Goal: Task Accomplishment & Management: Manage account settings

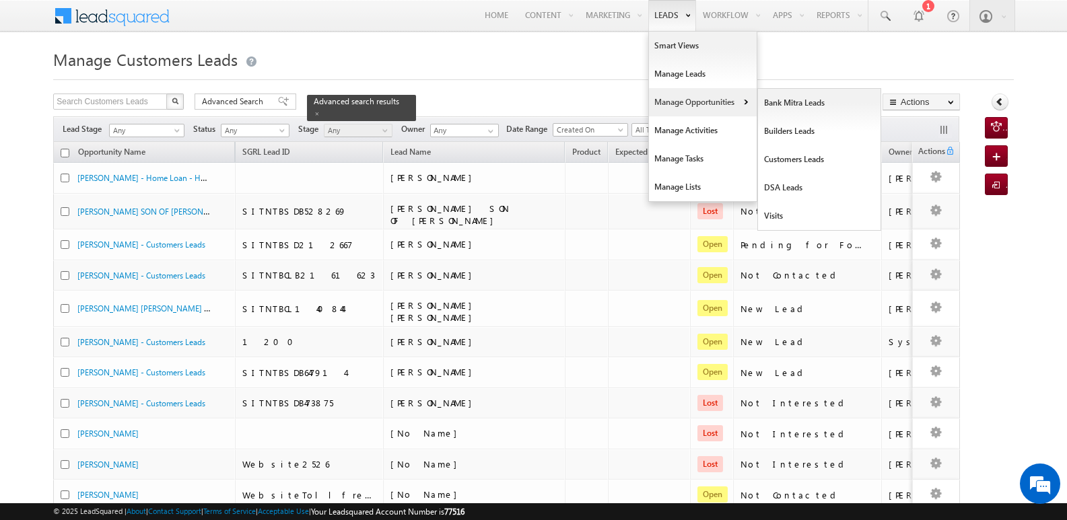
click at [688, 100] on link "Manage Opportunities" at bounding box center [703, 102] width 108 height 28
click at [783, 158] on link "Customers Leads" at bounding box center [819, 159] width 123 height 28
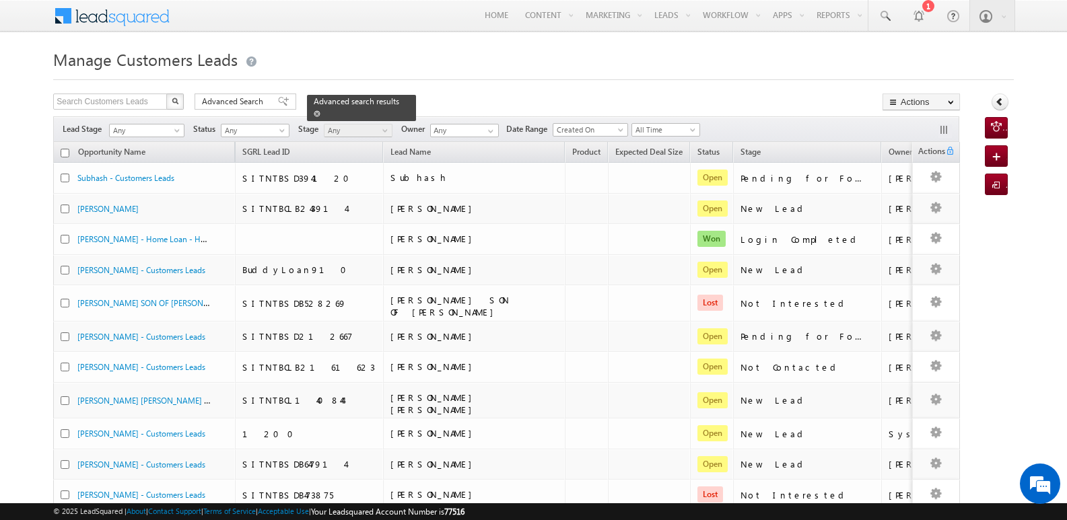
click at [320, 110] on span at bounding box center [317, 113] width 7 height 7
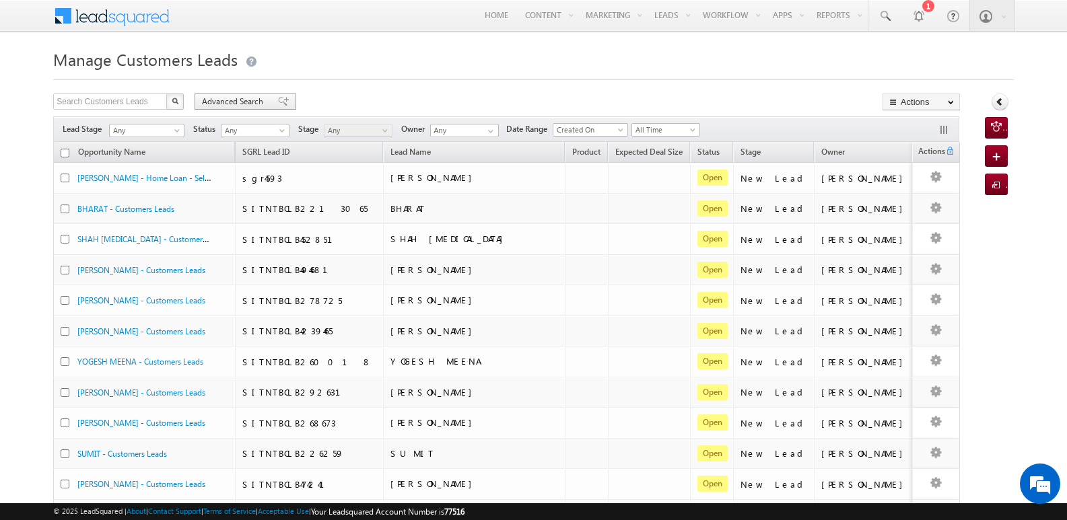
click at [267, 95] on div "Advanced Search" at bounding box center [246, 102] width 102 height 16
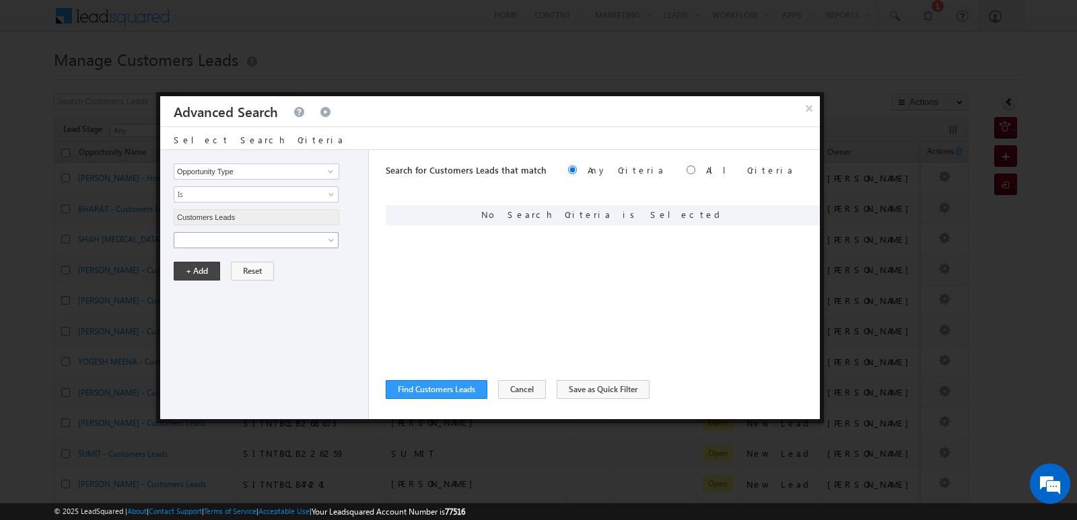
click at [309, 242] on span at bounding box center [247, 240] width 146 height 12
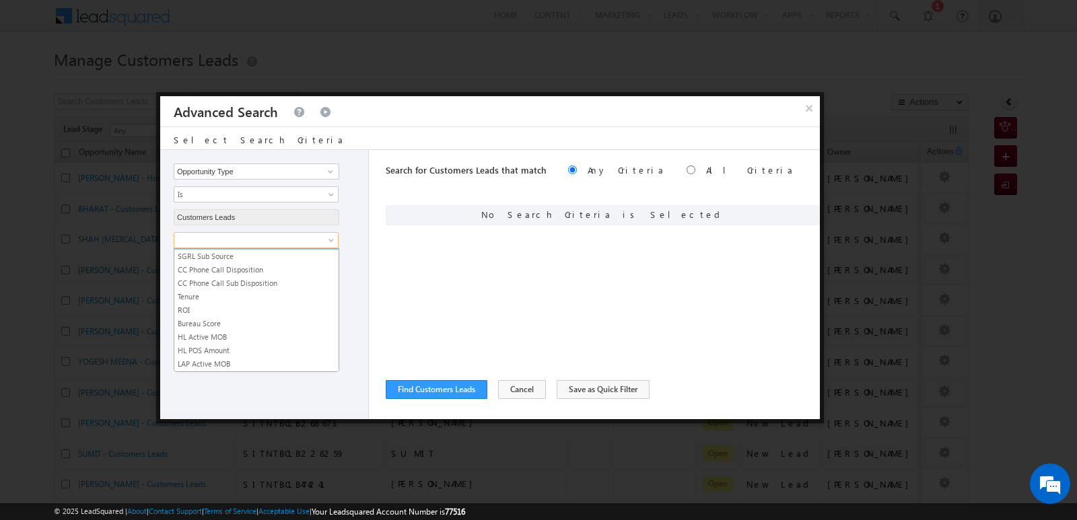
scroll to position [672, 0]
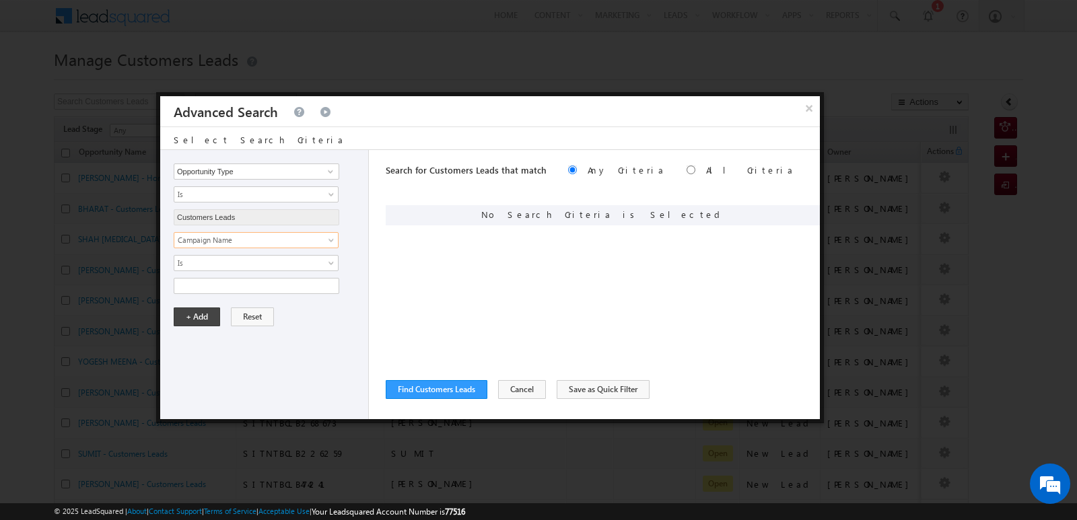
click at [288, 275] on div "Notes Status Owner Opportunity Name Stage Source - Name Source - Campaign Sourc…" at bounding box center [268, 263] width 188 height 62
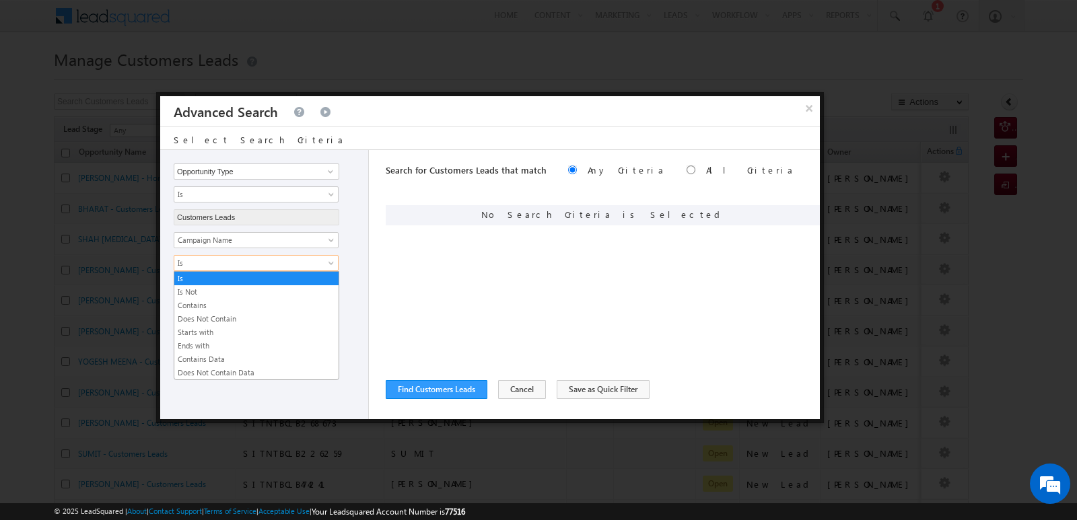
click at [285, 260] on span "Is" at bounding box center [247, 263] width 146 height 12
click at [211, 305] on link "Contains" at bounding box center [256, 305] width 164 height 12
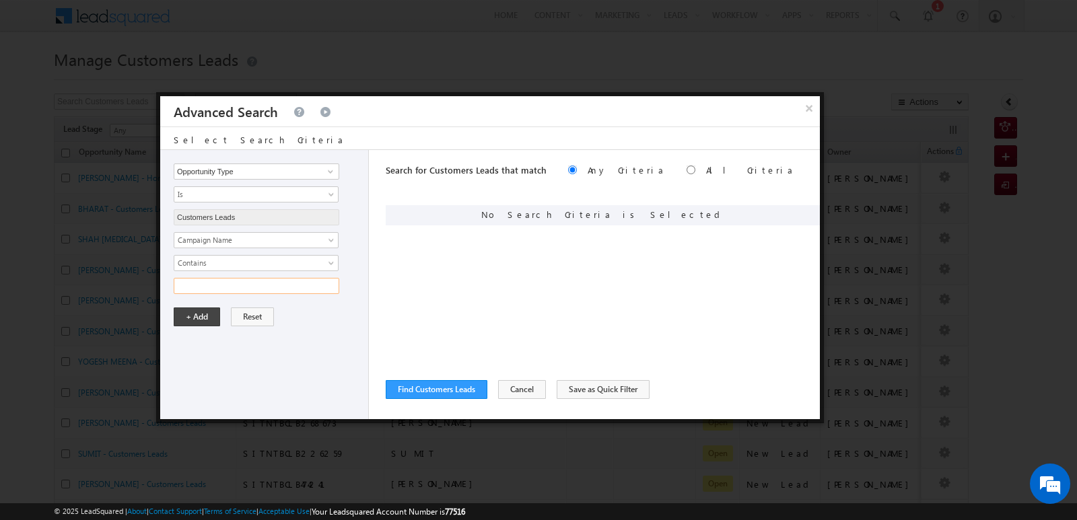
click at [223, 287] on input "text" at bounding box center [257, 286] width 166 height 16
click at [182, 285] on input "12SEP25" at bounding box center [257, 286] width 166 height 16
type input "13SEP25"
click at [201, 315] on button "+ Add" at bounding box center [197, 317] width 46 height 19
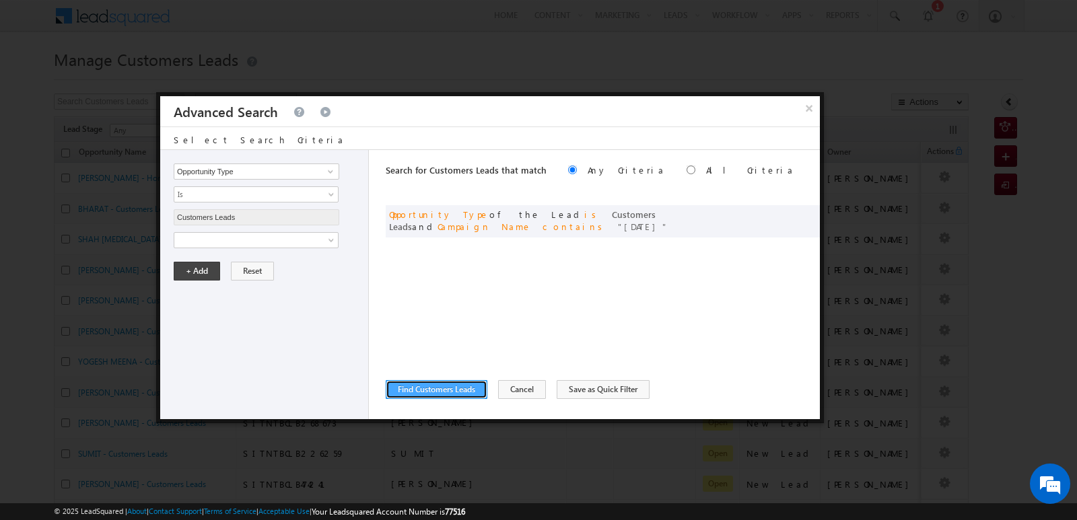
click at [466, 392] on button "Find Customers Leads" at bounding box center [437, 389] width 102 height 19
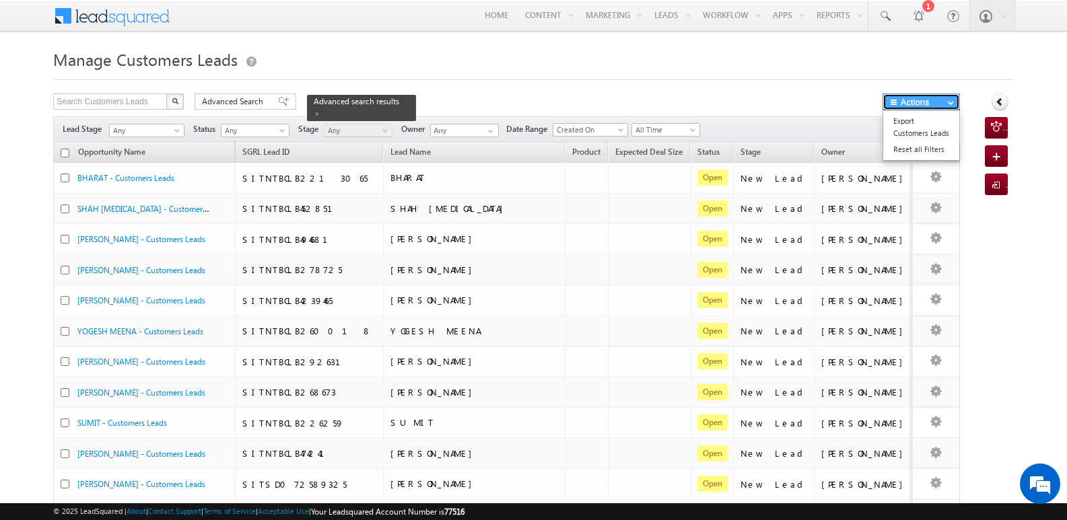
click at [913, 102] on button "Actions" at bounding box center [920, 102] width 77 height 17
click at [907, 123] on link "Export Customers Leads" at bounding box center [921, 127] width 76 height 28
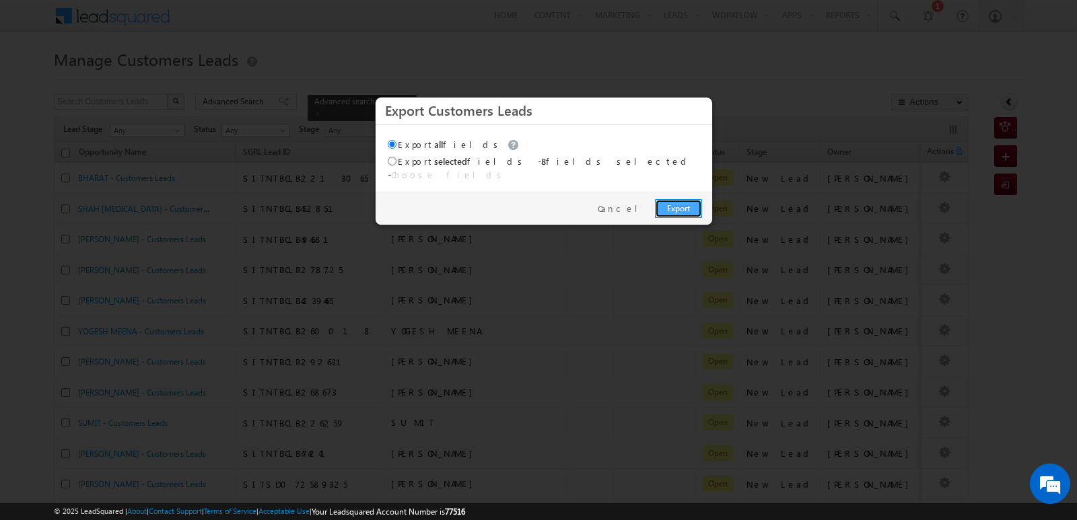
click at [673, 199] on link "Export" at bounding box center [678, 208] width 47 height 19
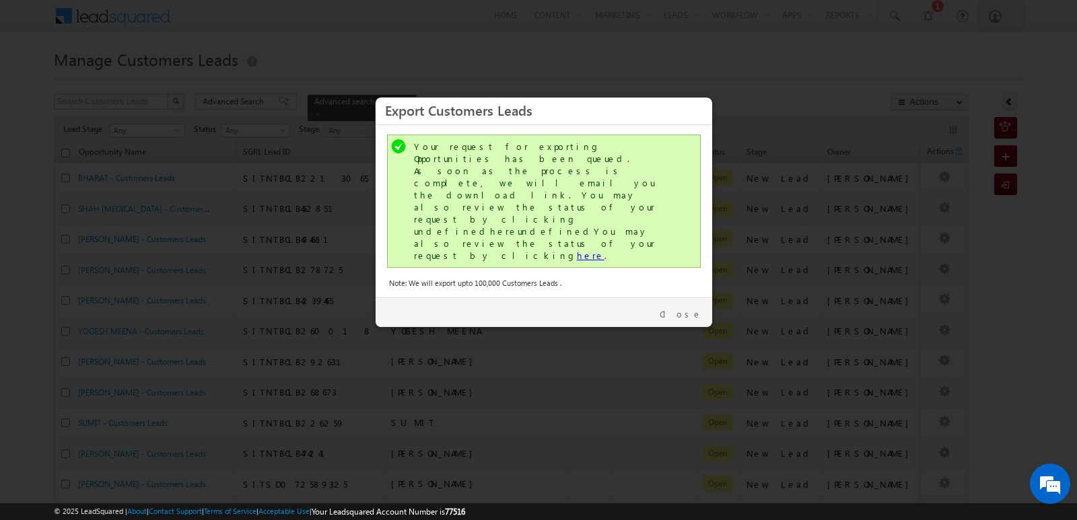
click at [577, 250] on link "here" at bounding box center [591, 255] width 28 height 11
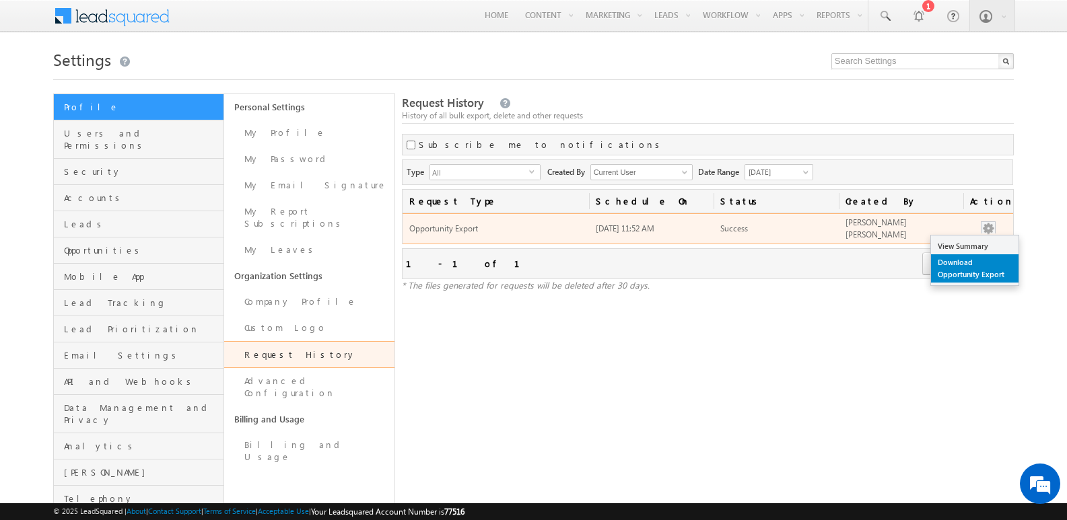
click at [970, 269] on link "Download Opportunity Export" at bounding box center [974, 268] width 87 height 28
